Goal: Task Accomplishment & Management: Complete application form

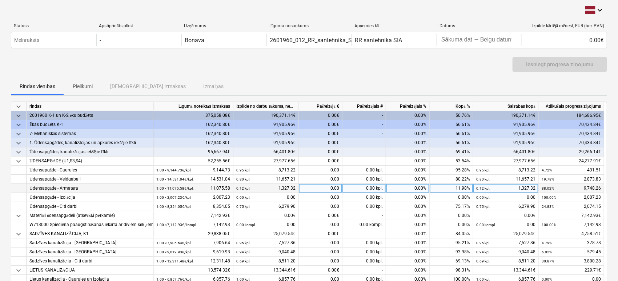
click at [325, 187] on div "0.00" at bounding box center [321, 188] width 44 height 9
type input "2633.58"
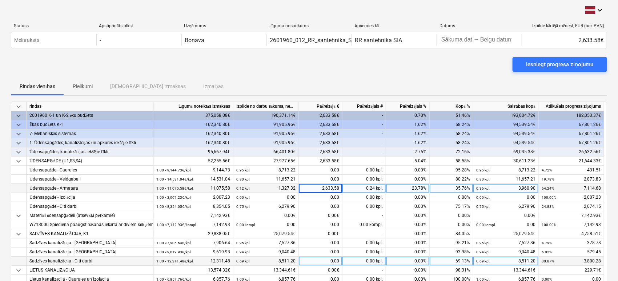
click at [329, 261] on div "0.00" at bounding box center [321, 260] width 44 height 9
type input "661.13"
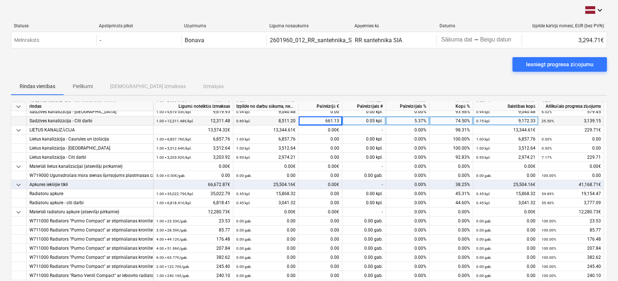
scroll to position [121, 0]
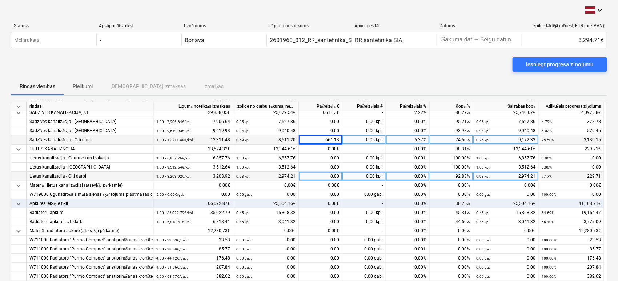
click at [325, 174] on div "0.00" at bounding box center [321, 176] width 44 height 9
type input "197.46"
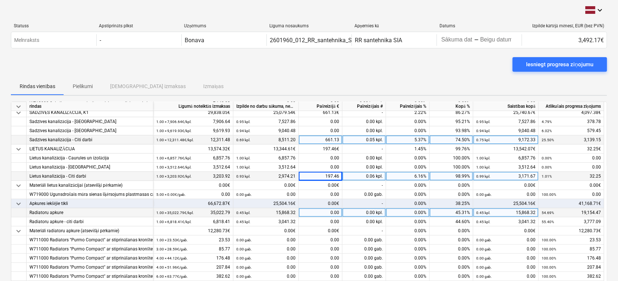
click at [336, 212] on div "0.00" at bounding box center [321, 212] width 44 height 9
type input "9324.47"
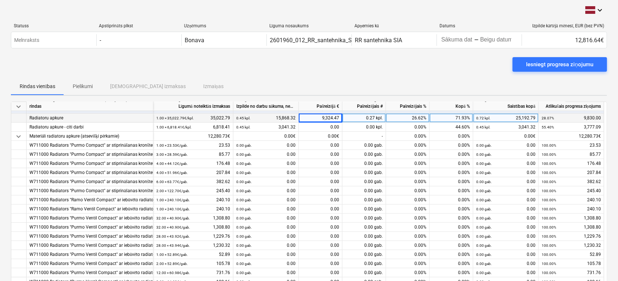
scroll to position [202, 0]
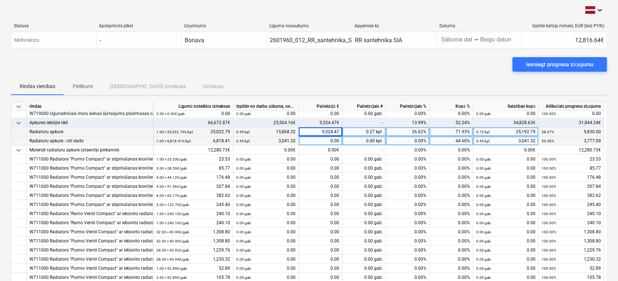
click at [327, 140] on div "0.00" at bounding box center [321, 140] width 44 height 9
type input "651.71"
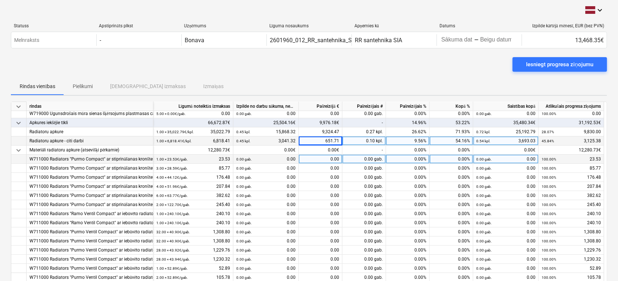
click at [323, 159] on div "0.00" at bounding box center [321, 159] width 44 height 9
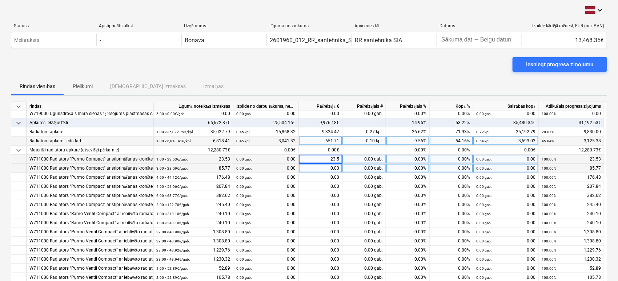
type input "23.53"
click at [334, 167] on div "0.00" at bounding box center [321, 168] width 44 height 9
type input "85.77"
type input "176.48"
type input "207.84"
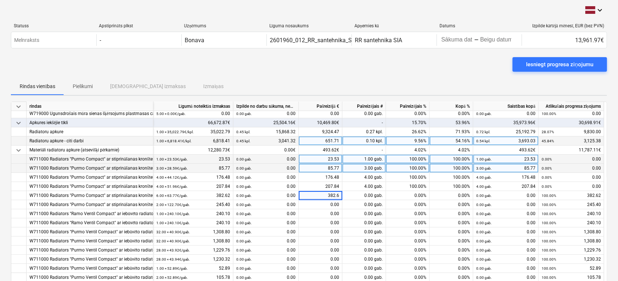
type input "382.62"
type input "245.4"
type input "240.1"
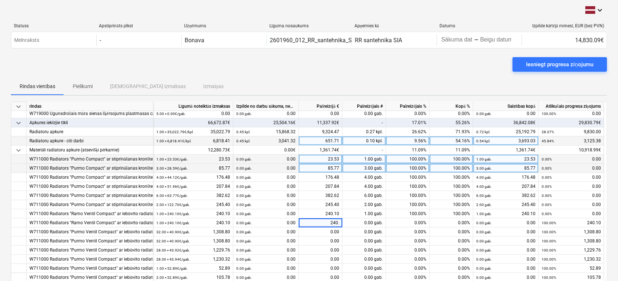
type input "240.1"
type input "1308.8"
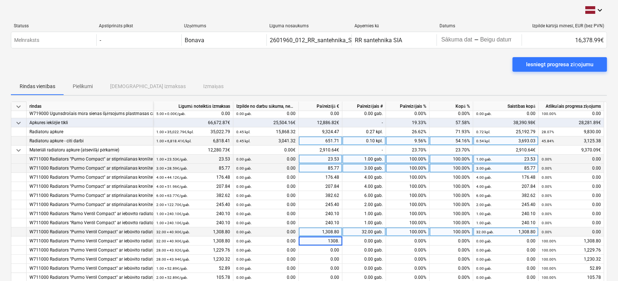
type input "1308.8"
type input "1229.76"
type input "1230.32"
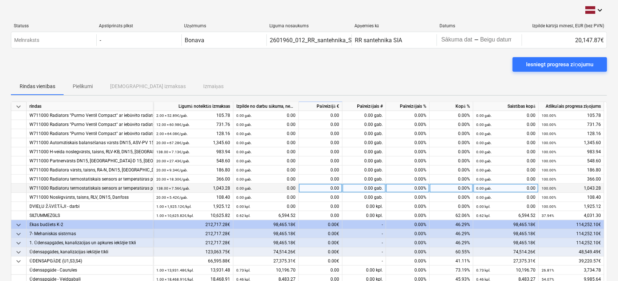
scroll to position [323, 0]
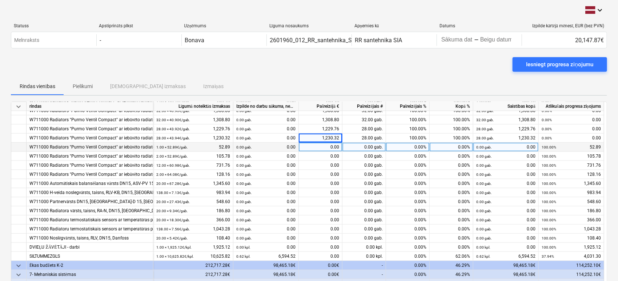
click at [320, 149] on div "0.00" at bounding box center [321, 147] width 44 height 9
type input "."
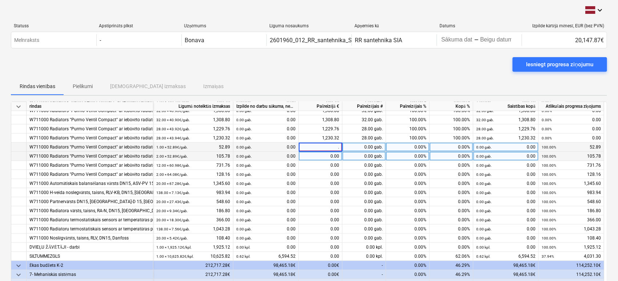
click at [323, 156] on div "0.00" at bounding box center [321, 156] width 44 height 9
type input "105.78"
type input "731.76"
type input "128.16"
type input "807.36"
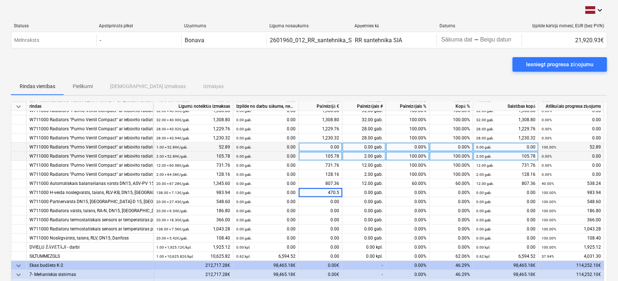
type input "470.58"
type input "2"
type input "39.16"
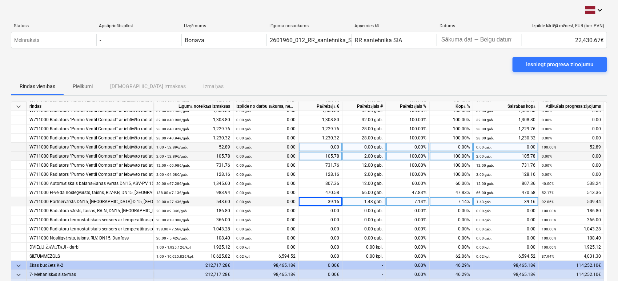
click at [334, 203] on div "39.16" at bounding box center [321, 201] width 44 height 9
type input "329.16"
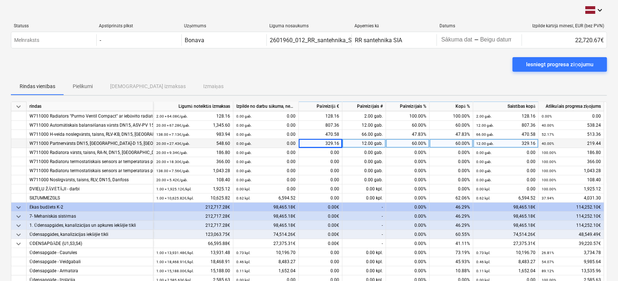
scroll to position [404, 0]
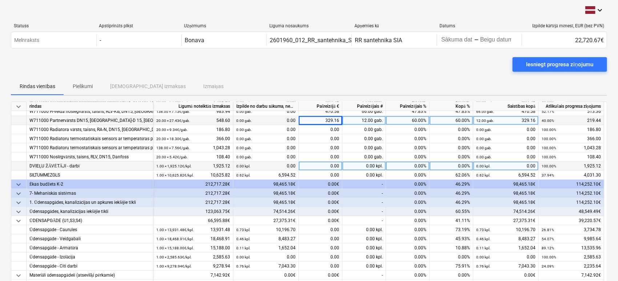
click at [327, 167] on div "0.00" at bounding box center [321, 165] width 44 height 9
type input "78.7"
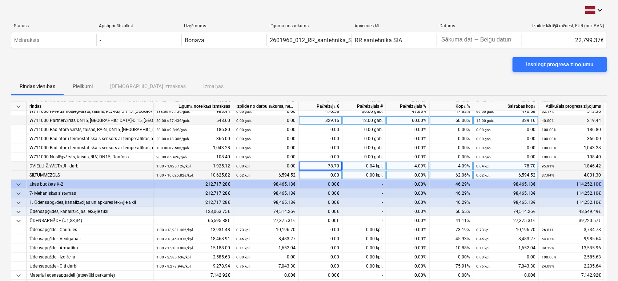
click at [328, 173] on div "0.00" at bounding box center [321, 175] width 44 height 9
type input "2094.03"
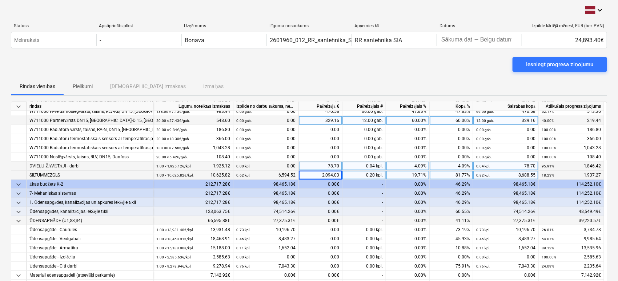
click at [329, 221] on div "0.00€" at bounding box center [321, 220] width 44 height 9
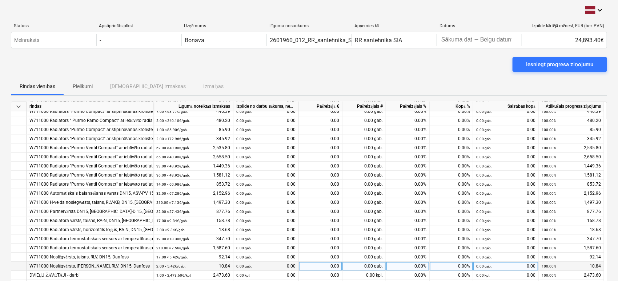
scroll to position [71, 0]
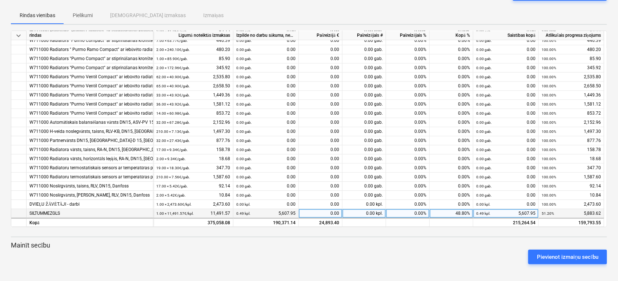
click at [325, 213] on div "0.00" at bounding box center [321, 213] width 44 height 9
type input "3529.9"
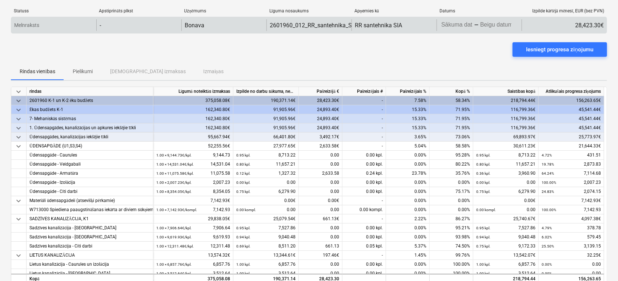
scroll to position [0, 0]
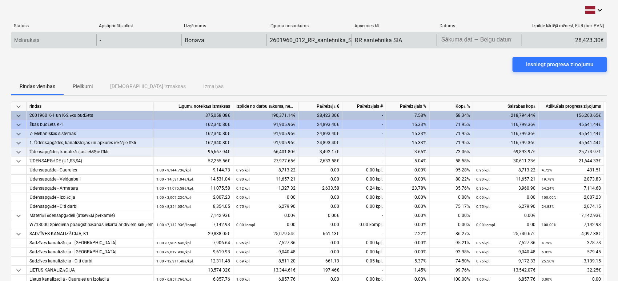
click at [463, 41] on body "keyboard_arrow_down Statuss Apstiprināts plkst Uzņēmums Līguma nosaukums Apņemi…" at bounding box center [309, 140] width 618 height 281
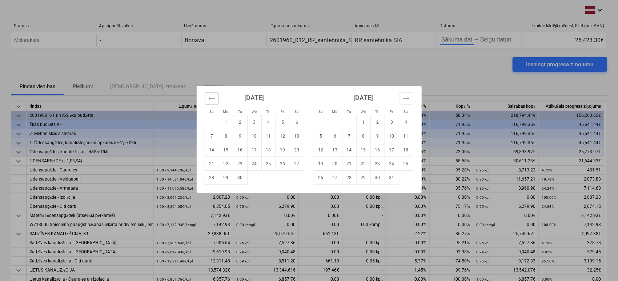
click at [214, 98] on icon "Move backward to switch to the previous month." at bounding box center [211, 98] width 7 height 7
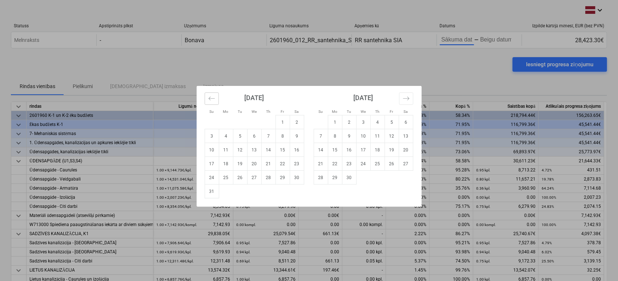
click at [214, 102] on button "Move backward to switch to the previous month." at bounding box center [212, 98] width 14 height 12
click at [253, 164] on td "23" at bounding box center [254, 164] width 14 height 14
type input "[DATE]"
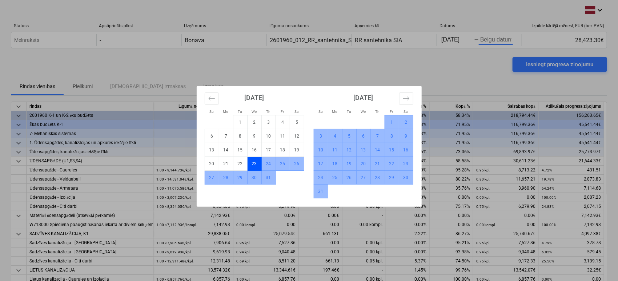
click at [321, 191] on td "31" at bounding box center [321, 191] width 14 height 14
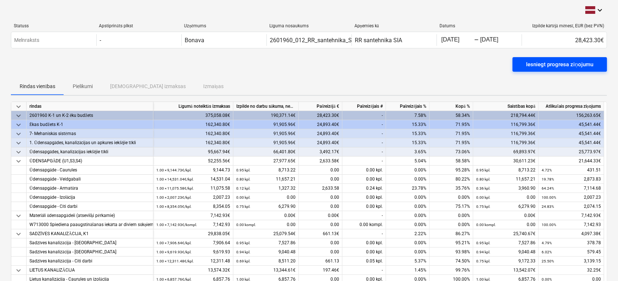
click at [528, 64] on div "Iesniegt progresa ziņojumu" at bounding box center [560, 64] width 67 height 9
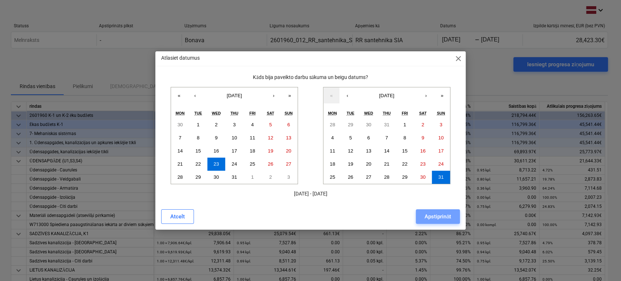
click at [451, 214] on button "Apstiprināt" at bounding box center [438, 216] width 44 height 15
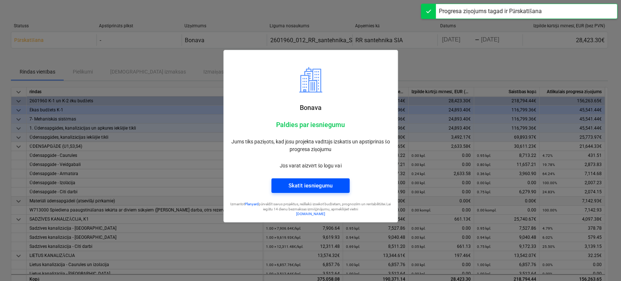
click at [315, 185] on div "Skatīt iesniegumu" at bounding box center [310, 185] width 44 height 9
